Goal: Information Seeking & Learning: Learn about a topic

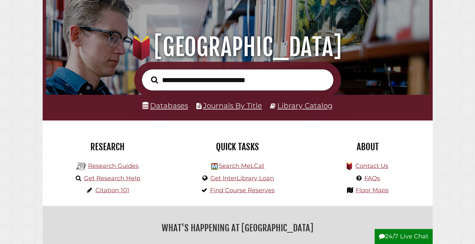
scroll to position [67, 0]
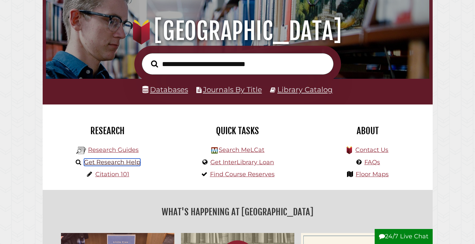
click at [135, 160] on link "Get Research Help" at bounding box center [112, 161] width 56 height 7
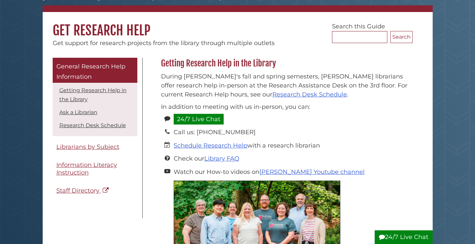
scroll to position [67, 0]
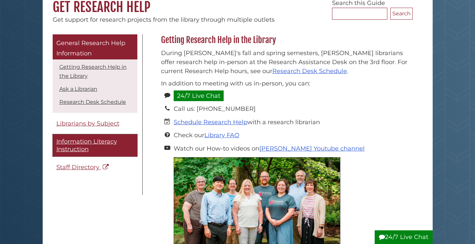
click at [106, 141] on span "Information Literacy Instruction" at bounding box center [86, 145] width 61 height 15
click at [105, 142] on span "Information Literacy Instruction" at bounding box center [86, 145] width 61 height 15
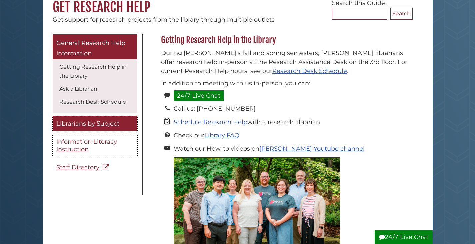
click at [69, 146] on span "Information Literacy Instruction" at bounding box center [86, 145] width 61 height 15
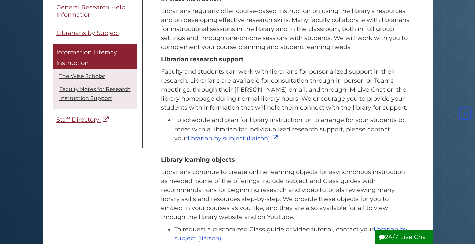
scroll to position [467, 0]
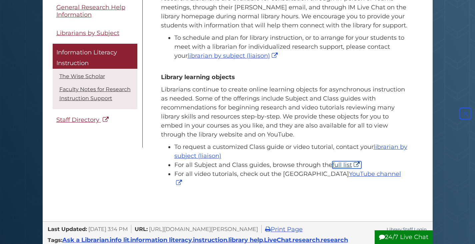
click at [334, 161] on link "full list" at bounding box center [346, 164] width 29 height 7
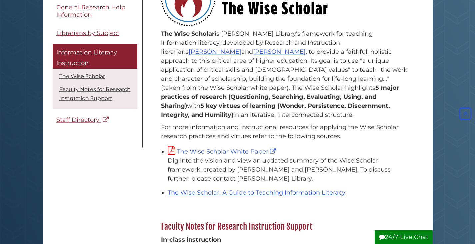
scroll to position [67, 0]
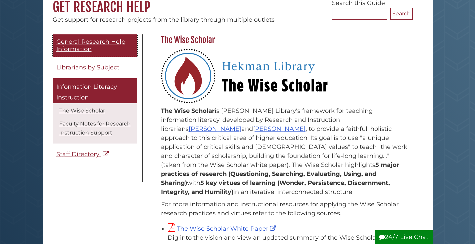
click at [106, 46] on link "General Research Help Information" at bounding box center [95, 45] width 85 height 22
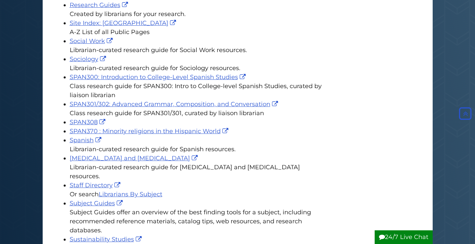
scroll to position [1467, 0]
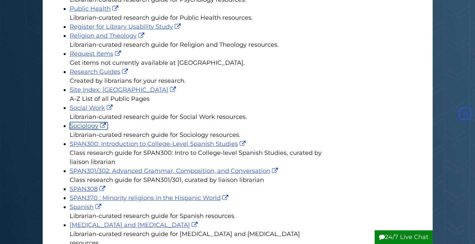
click at [95, 122] on link "Sociology" at bounding box center [89, 125] width 38 height 7
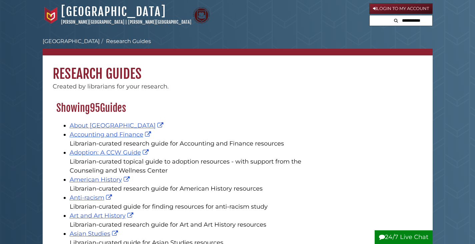
scroll to position [67, 0]
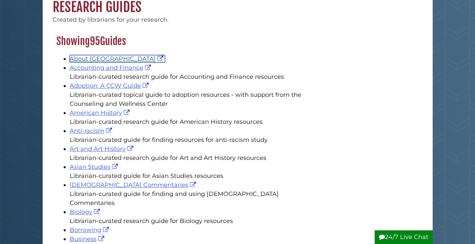
click at [104, 58] on link "About Hekman Library" at bounding box center [117, 58] width 95 height 7
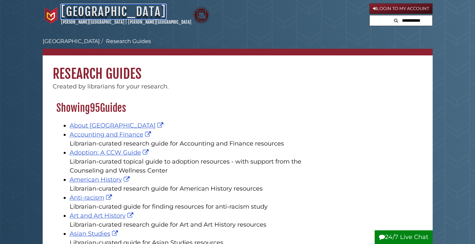
click at [78, 10] on link "[GEOGRAPHIC_DATA]" at bounding box center [113, 11] width 105 height 15
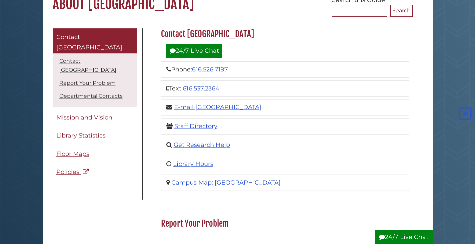
scroll to position [67, 0]
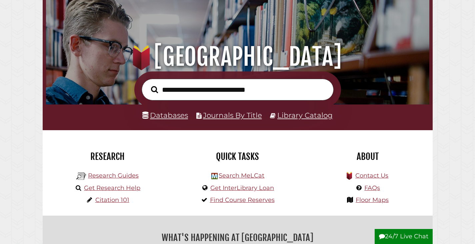
scroll to position [67, 0]
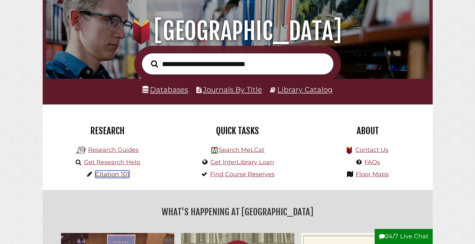
click at [125, 176] on link "Citation 101" at bounding box center [112, 173] width 34 height 7
click at [133, 151] on link "Research Guides" at bounding box center [113, 149] width 51 height 7
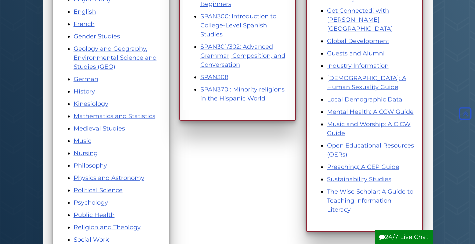
scroll to position [267, 0]
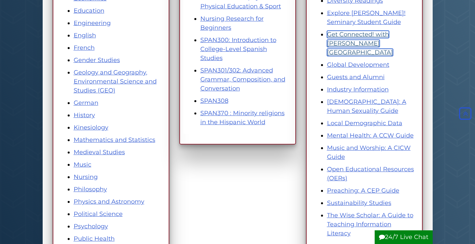
click at [350, 31] on link "Get Connected! with [PERSON_NAME][GEOGRAPHIC_DATA]" at bounding box center [360, 43] width 66 height 25
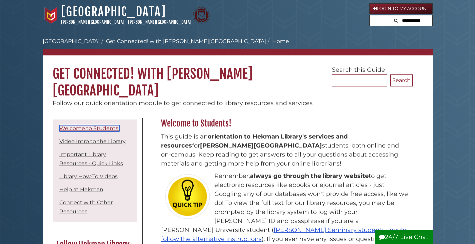
click at [77, 125] on link "Welcome to Students!" at bounding box center [89, 128] width 60 height 6
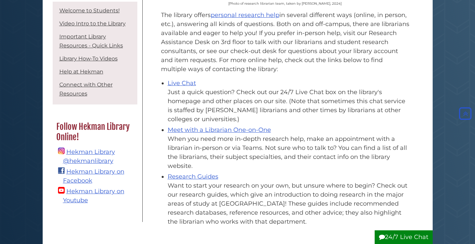
scroll to position [834, 0]
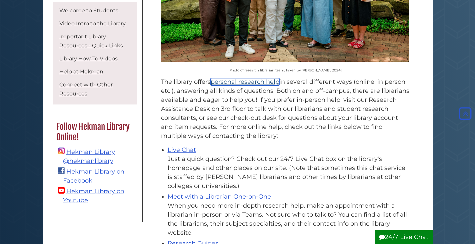
click at [250, 78] on link "personal research help" at bounding box center [245, 81] width 69 height 7
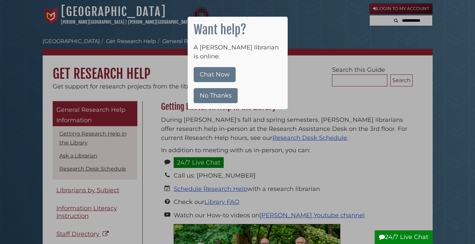
click at [231, 88] on button "No Thanks" at bounding box center [216, 95] width 44 height 15
